Goal: Navigation & Orientation: Find specific page/section

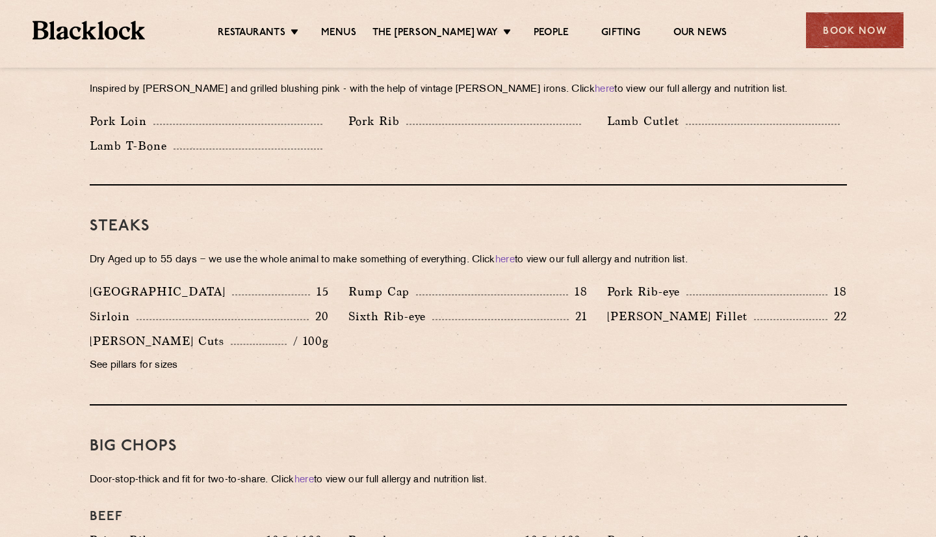
scroll to position [1104, 0]
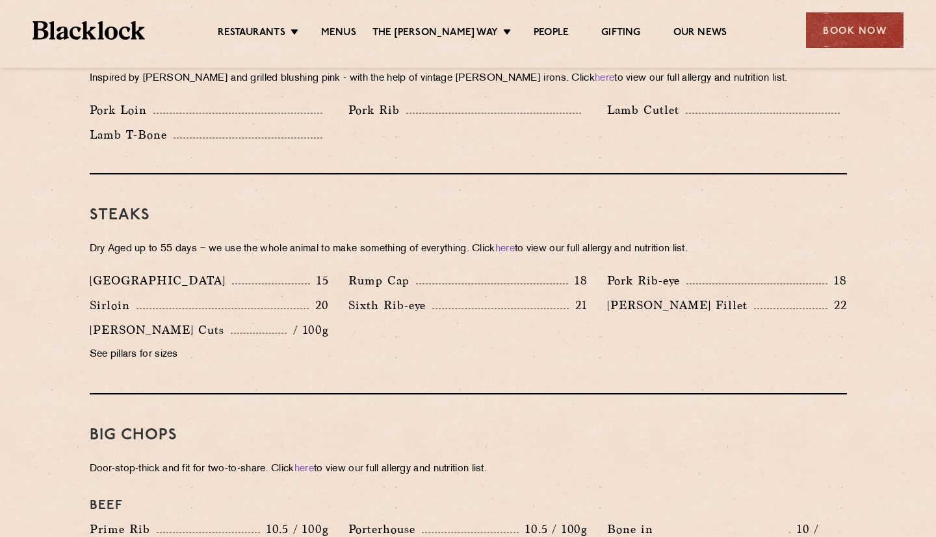
click at [153, 345] on p "See pillars for sizes" at bounding box center [209, 354] width 239 height 18
click at [137, 345] on p "See pillars for sizes" at bounding box center [209, 354] width 239 height 18
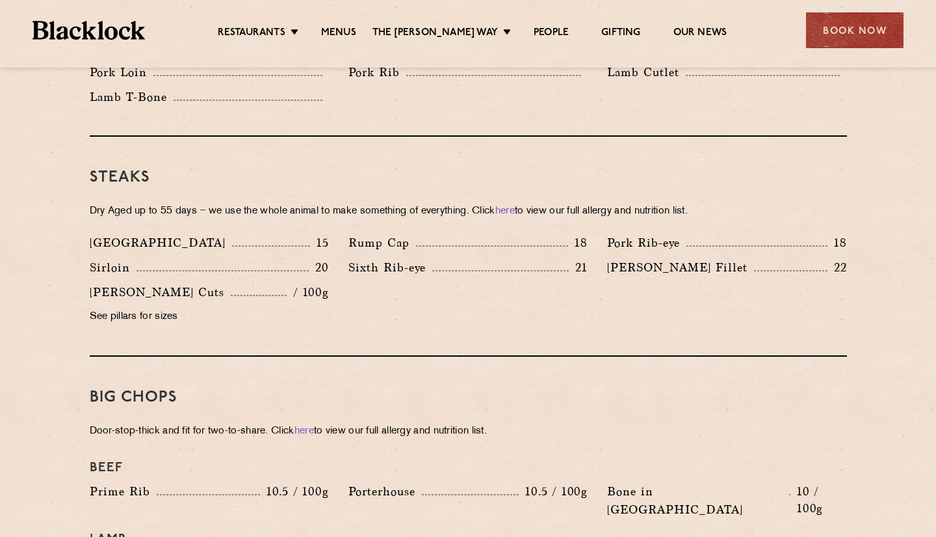
scroll to position [1145, 0]
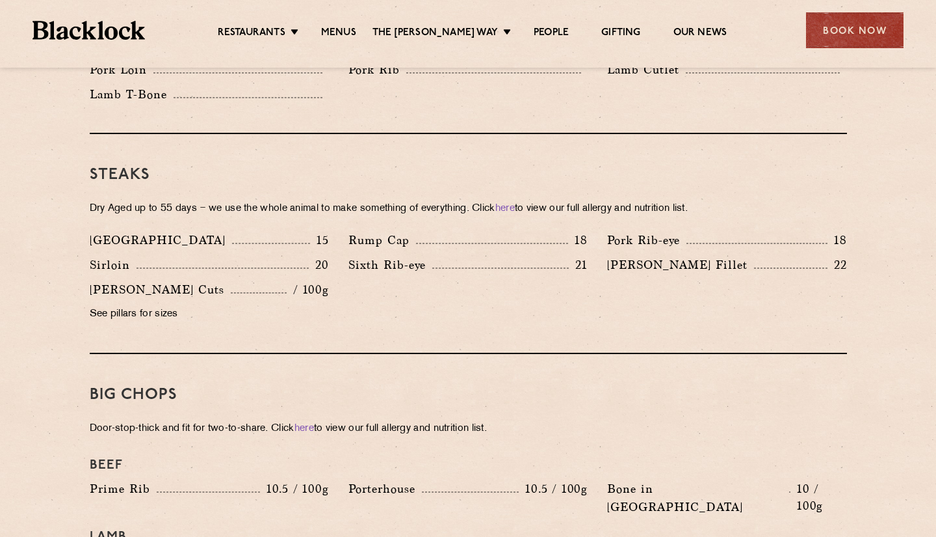
click at [312, 281] on p "/ 100g" at bounding box center [308, 289] width 42 height 17
click at [141, 280] on p "[PERSON_NAME] Cuts" at bounding box center [160, 289] width 141 height 18
click at [317, 281] on p "/ 100g" at bounding box center [308, 289] width 42 height 17
click at [655, 256] on p "[PERSON_NAME] Fillet" at bounding box center [680, 265] width 147 height 18
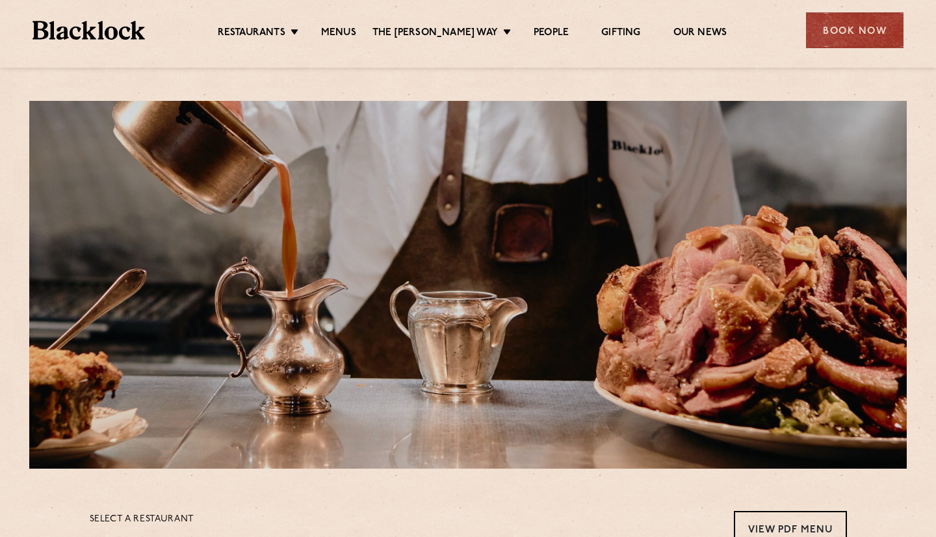
scroll to position [0, 0]
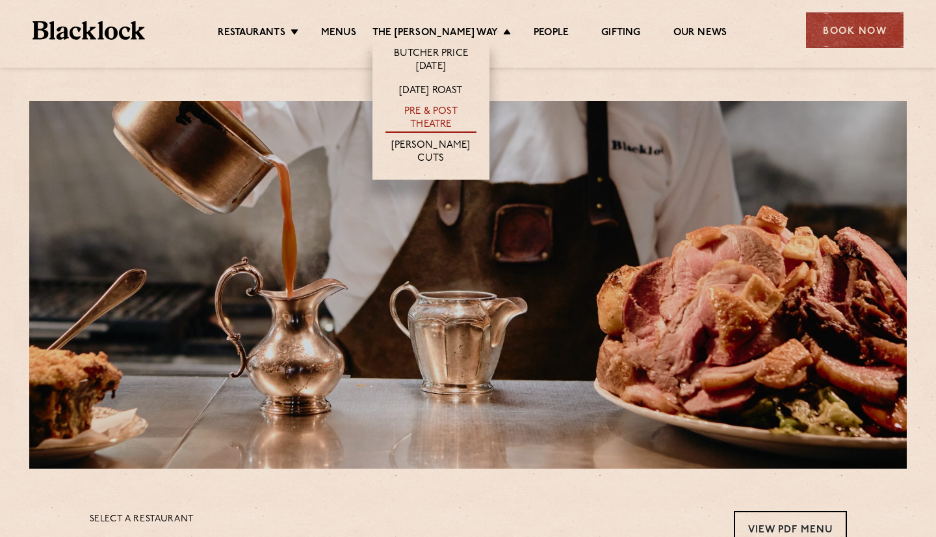
click at [437, 113] on link "Pre & Post Theatre" at bounding box center [431, 118] width 91 height 27
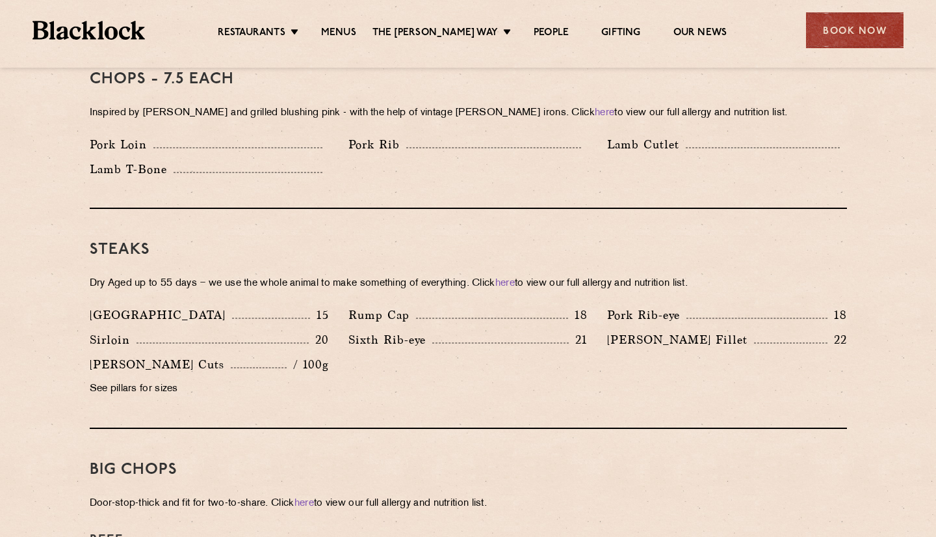
scroll to position [1072, 0]
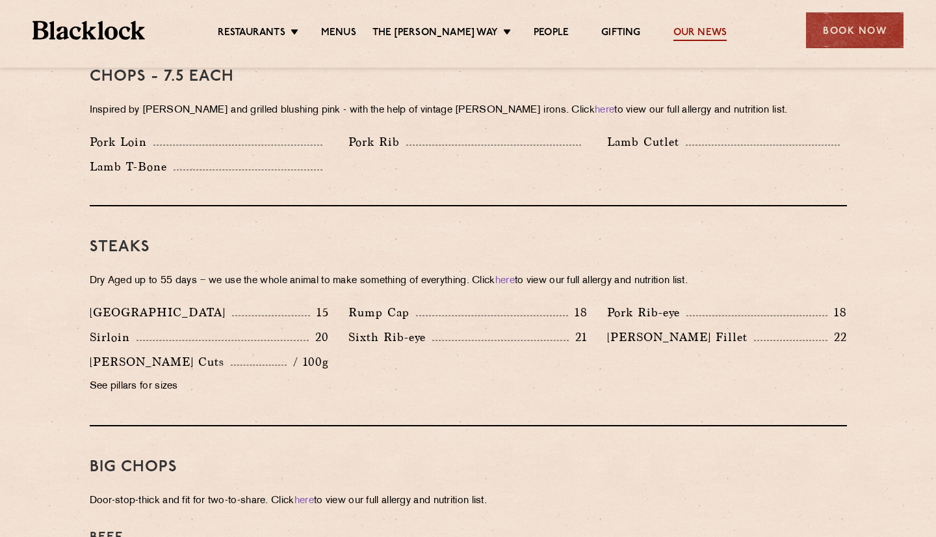
click at [675, 30] on link "Our News" at bounding box center [701, 34] width 54 height 14
